Goal: Use online tool/utility: Utilize a website feature to perform a specific function

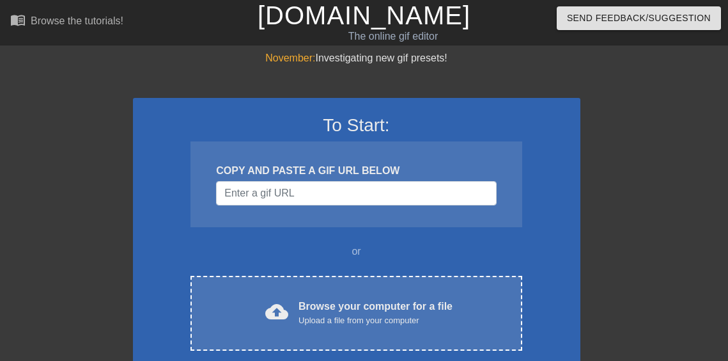
scroll to position [33, 4]
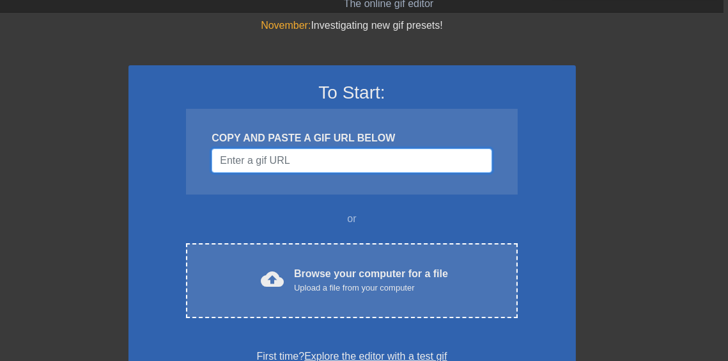
click at [367, 164] on input "Username" at bounding box center [352, 160] width 280 height 24
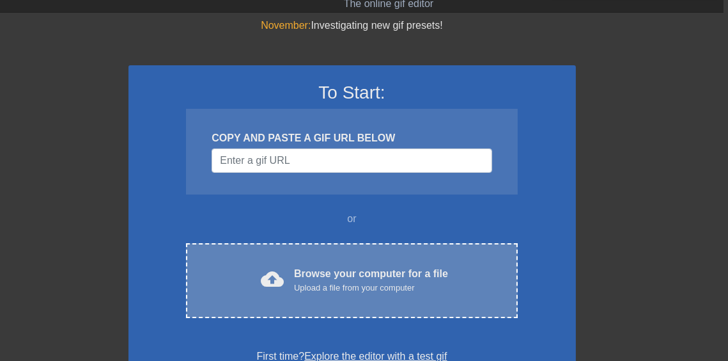
click at [332, 264] on div "cloud_upload Browse your computer for a file Upload a file from your computer C…" at bounding box center [351, 280] width 331 height 75
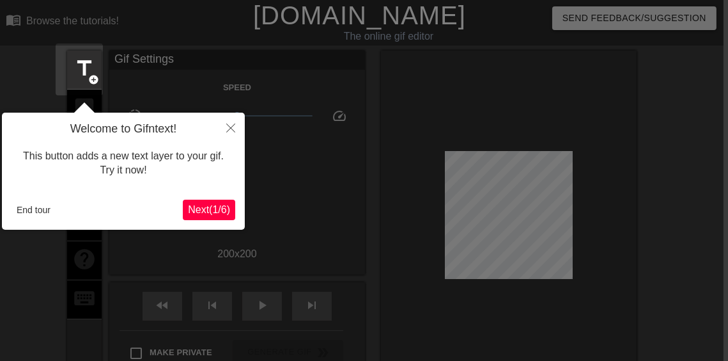
scroll to position [31, 4]
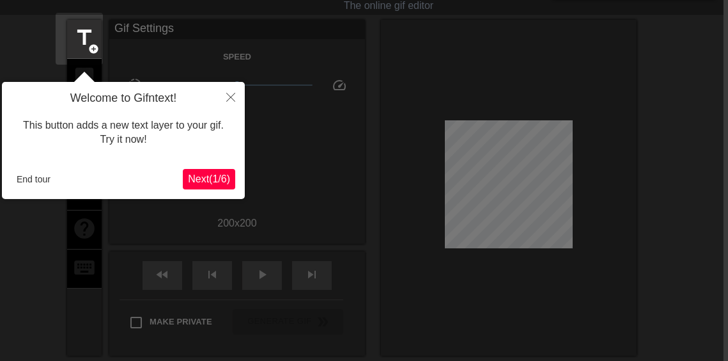
click at [208, 175] on span "Next ( 1 / 6 )" at bounding box center [209, 178] width 42 height 11
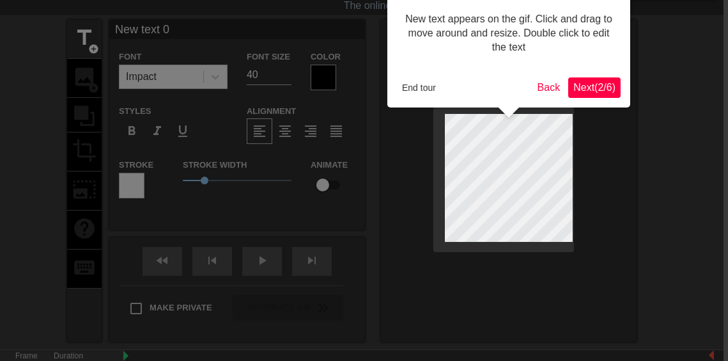
scroll to position [0, 4]
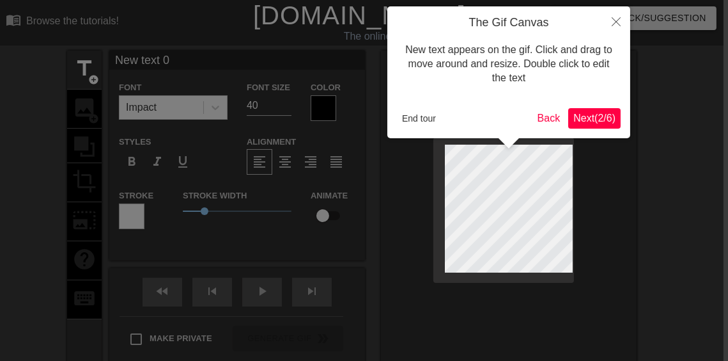
click at [589, 113] on span "Next ( 2 / 6 )" at bounding box center [594, 118] width 42 height 11
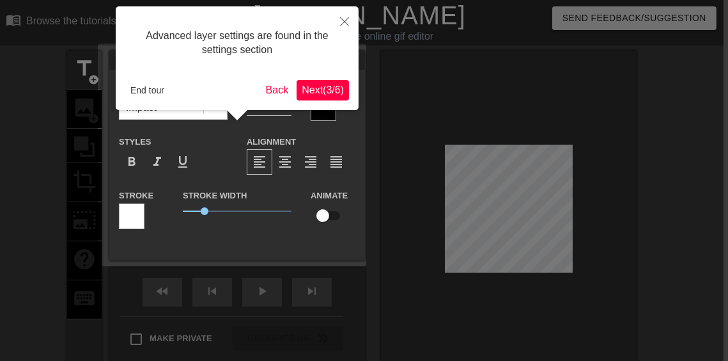
scroll to position [31, 4]
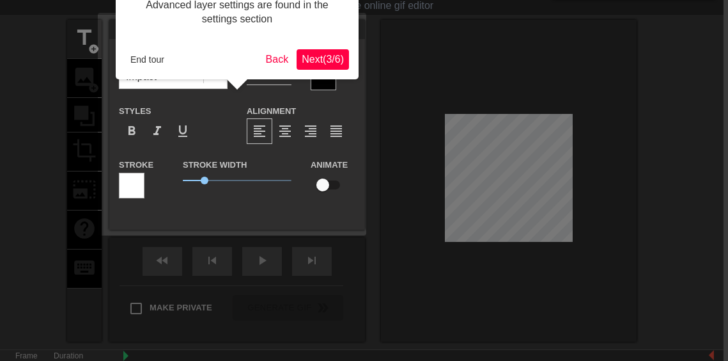
click at [325, 65] on button "Next ( 3 / 6 )" at bounding box center [323, 59] width 52 height 20
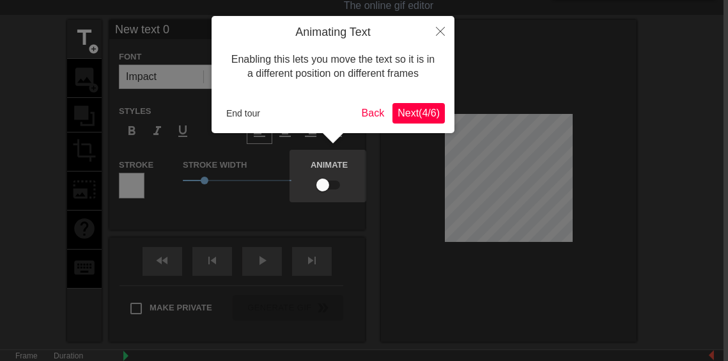
scroll to position [0, 4]
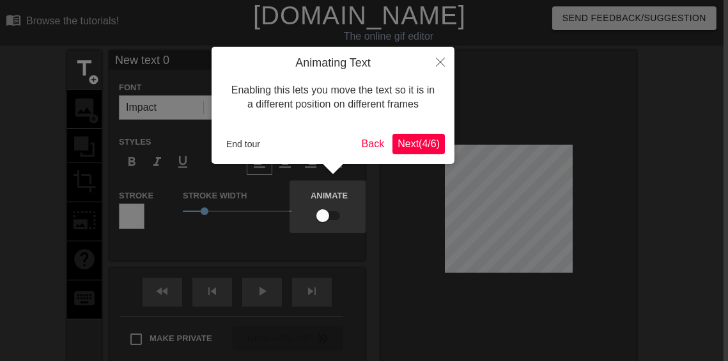
click at [418, 134] on button "Next ( 4 / 6 )" at bounding box center [419, 144] width 52 height 20
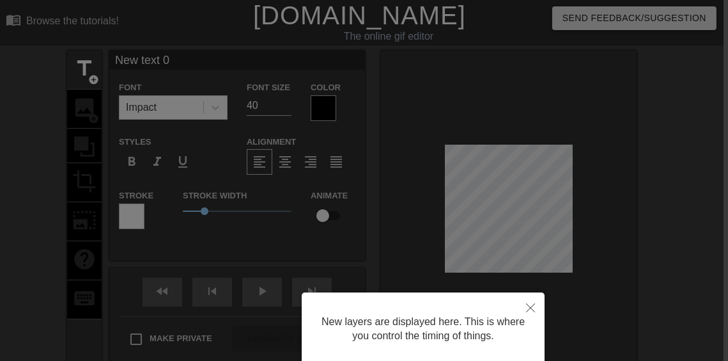
scroll to position [98, 4]
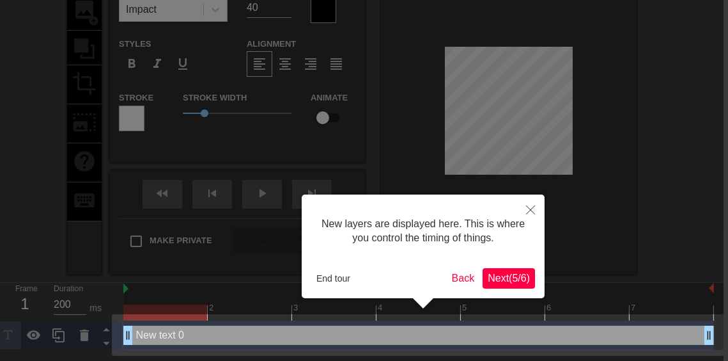
click at [498, 279] on span "Next ( 5 / 6 )" at bounding box center [509, 277] width 42 height 11
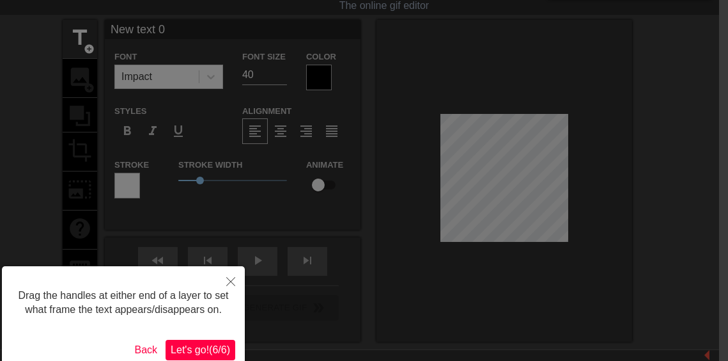
scroll to position [46, 9]
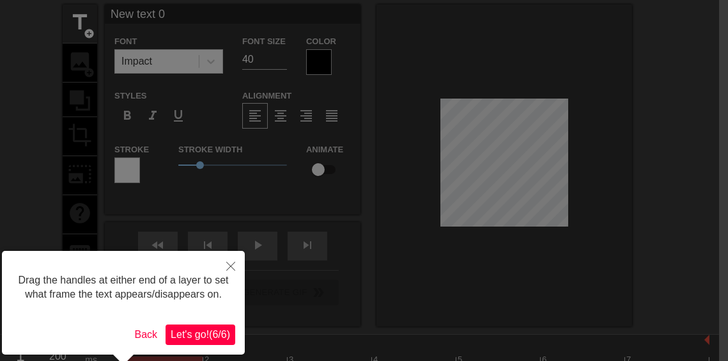
click at [194, 337] on span "Let's go! ( 6 / 6 )" at bounding box center [200, 334] width 59 height 11
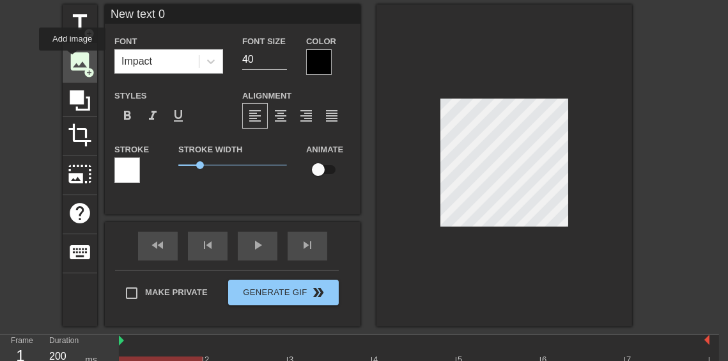
click at [72, 59] on span "image" at bounding box center [80, 61] width 24 height 24
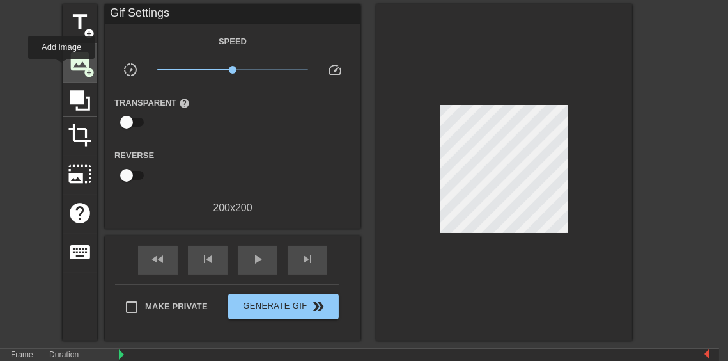
click at [63, 68] on div "image add_circle" at bounding box center [80, 62] width 35 height 39
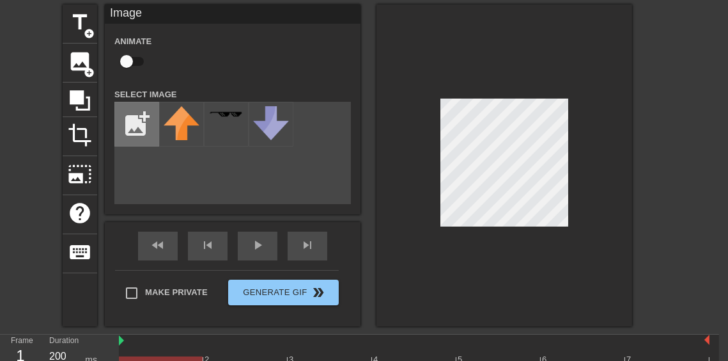
click at [140, 119] on input "file" at bounding box center [136, 123] width 43 height 43
type input "C:\fakepath\png-clipart-pixel-pink-two-balloons.png"
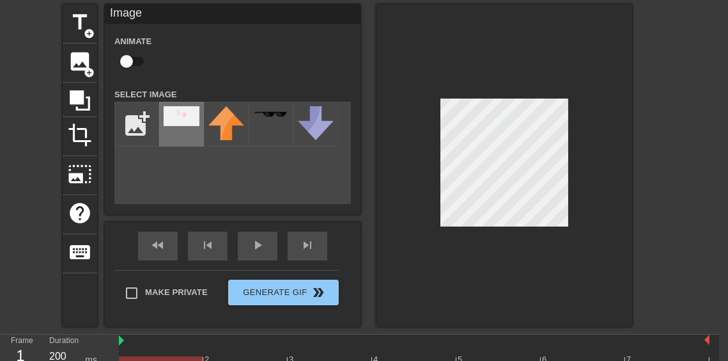
click at [187, 125] on div at bounding box center [181, 124] width 45 height 45
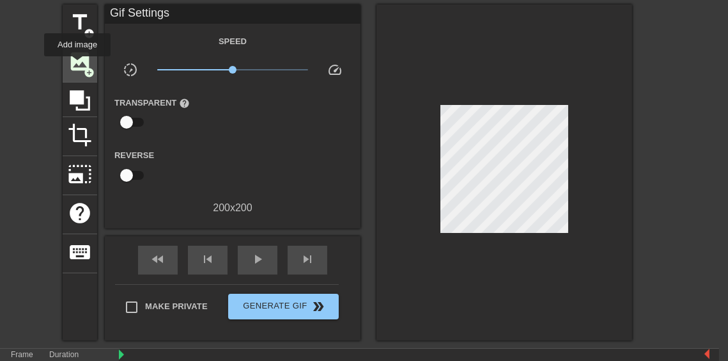
click at [77, 65] on span "image" at bounding box center [80, 61] width 24 height 24
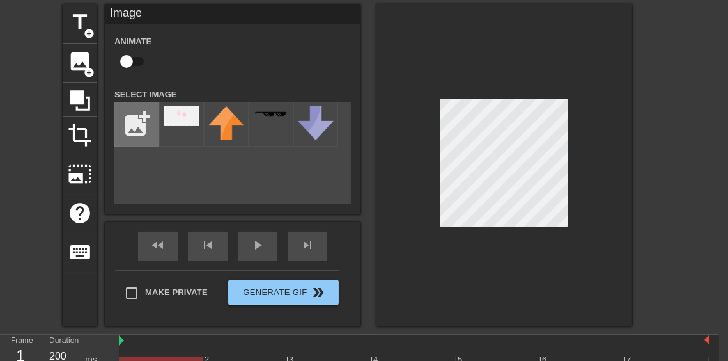
click at [148, 104] on input "file" at bounding box center [136, 123] width 43 height 43
type input "C:\fakepath\png-clipart-pixel-pink-two-balloons-removebg-preview.png"
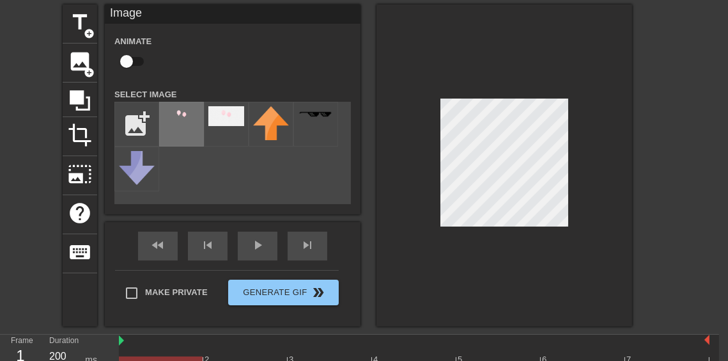
click at [201, 132] on div at bounding box center [181, 124] width 45 height 45
click at [123, 52] on input "checkbox" at bounding box center [126, 61] width 73 height 24
click at [137, 59] on input "checkbox" at bounding box center [138, 61] width 73 height 24
checkbox input "false"
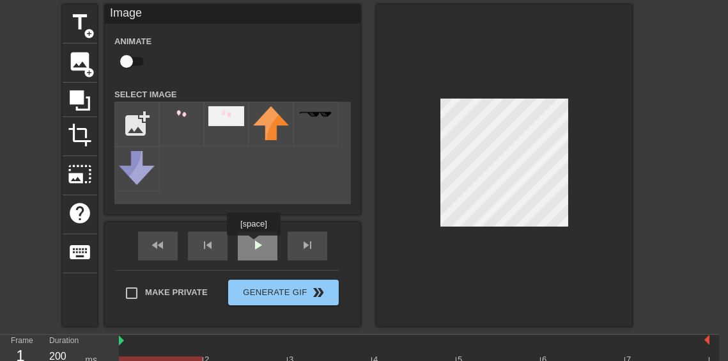
click at [254, 244] on div "play_arrow" at bounding box center [258, 245] width 40 height 29
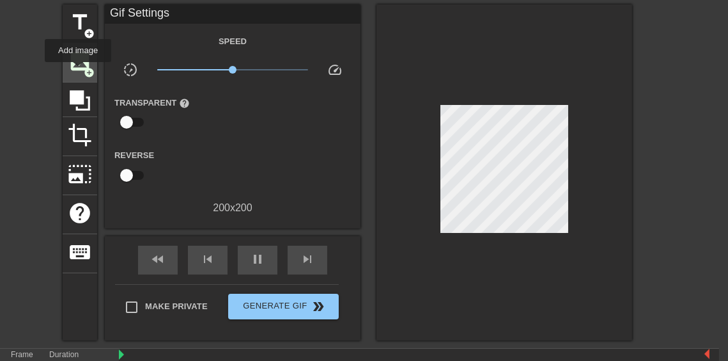
click at [78, 71] on span "image" at bounding box center [80, 61] width 24 height 24
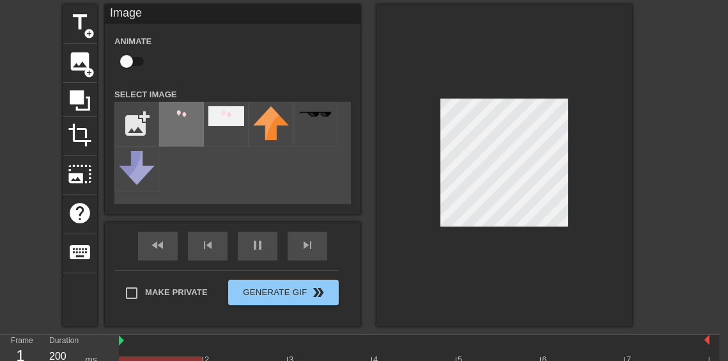
click at [174, 120] on img at bounding box center [182, 116] width 36 height 20
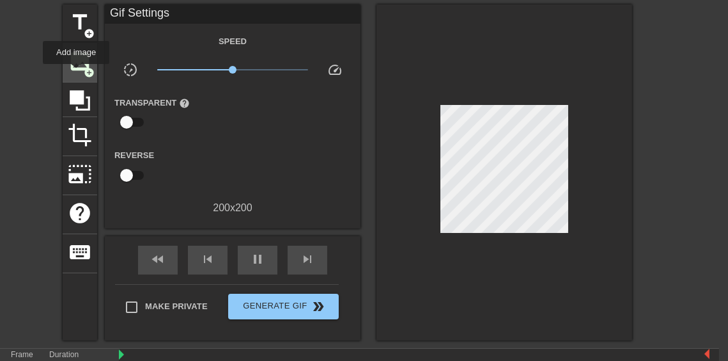
click at [76, 74] on div "image add_circle" at bounding box center [80, 62] width 35 height 39
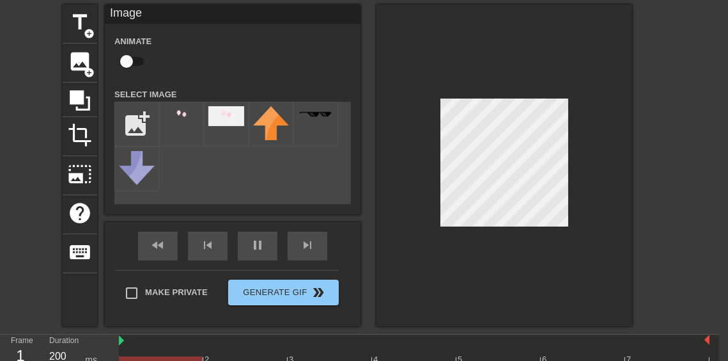
click at [133, 61] on input "checkbox" at bounding box center [126, 61] width 73 height 24
click at [133, 61] on input "checkbox" at bounding box center [138, 61] width 73 height 24
checkbox input "false"
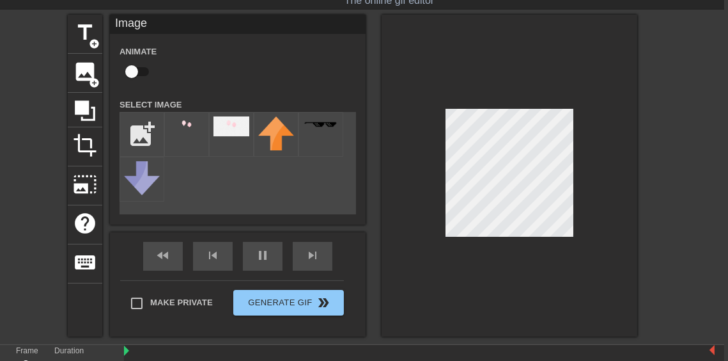
scroll to position [51, 4]
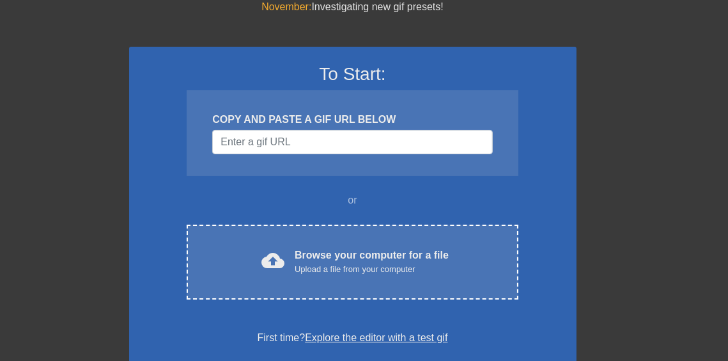
scroll to position [51, 4]
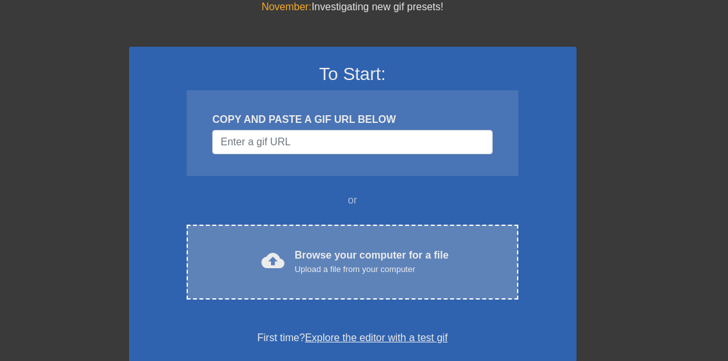
click at [381, 284] on div "cloud_upload Browse your computer for a file Upload a file from your computer C…" at bounding box center [352, 261] width 331 height 75
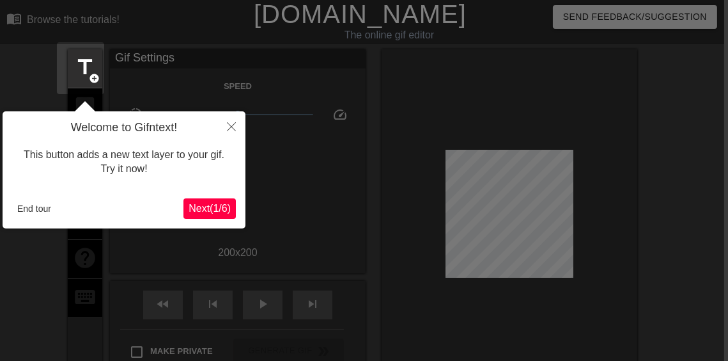
scroll to position [31, 4]
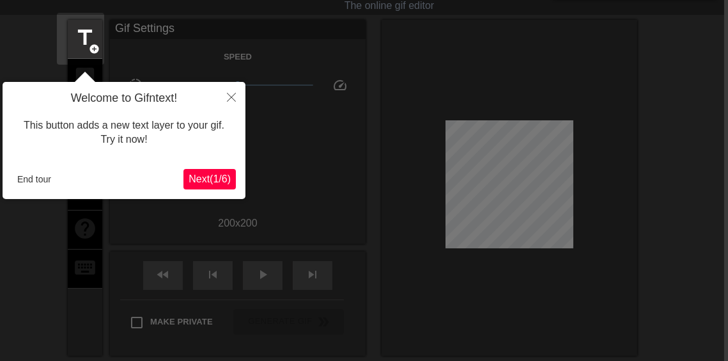
click at [198, 175] on span "Next ( 1 / 6 )" at bounding box center [210, 178] width 42 height 11
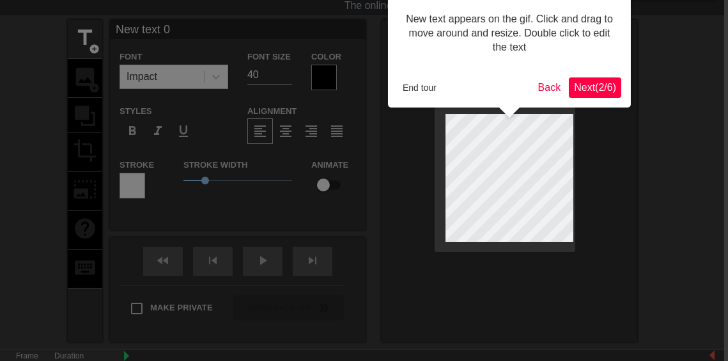
scroll to position [0, 4]
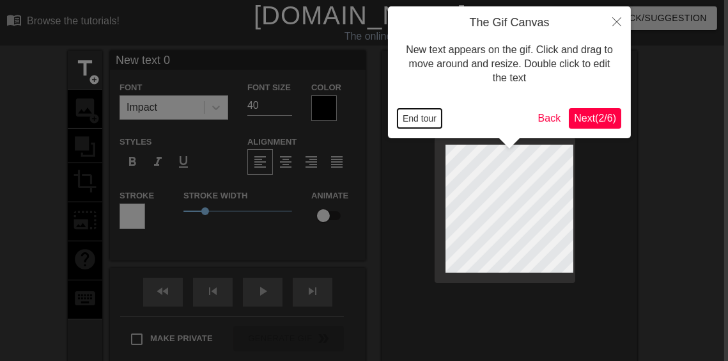
click at [412, 115] on button "End tour" at bounding box center [420, 118] width 44 height 19
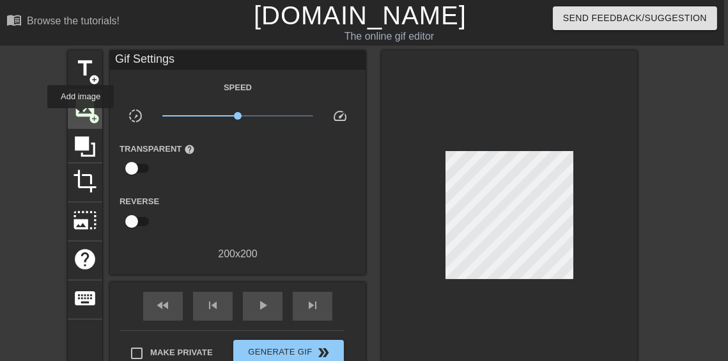
click at [81, 117] on span "image" at bounding box center [85, 107] width 24 height 24
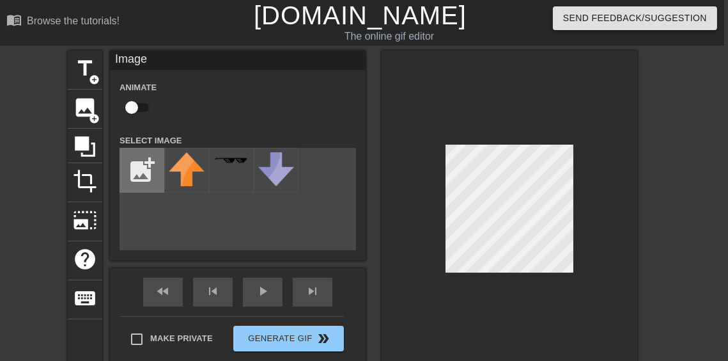
click at [135, 178] on input "file" at bounding box center [141, 169] width 43 height 43
type input "C:\fakepath\png-clipart-pixel-pink-two-balloons-removebg-preview.png"
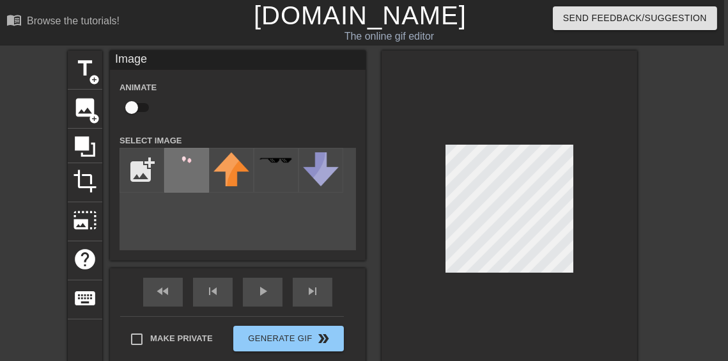
click at [169, 164] on img at bounding box center [187, 162] width 36 height 20
